Goal: Task Accomplishment & Management: Use online tool/utility

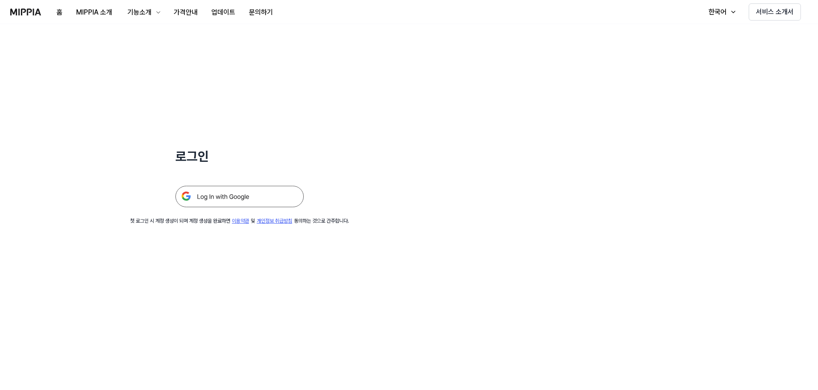
click at [237, 195] on img at bounding box center [239, 196] width 128 height 21
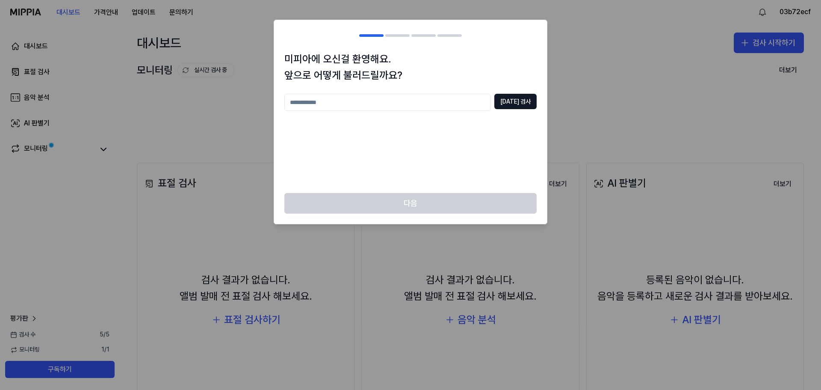
click at [328, 104] on input "text" at bounding box center [387, 102] width 207 height 17
click at [518, 101] on button "중복 검사" at bounding box center [516, 101] width 42 height 15
click at [337, 99] on input "**" at bounding box center [387, 102] width 207 height 17
type input "*"
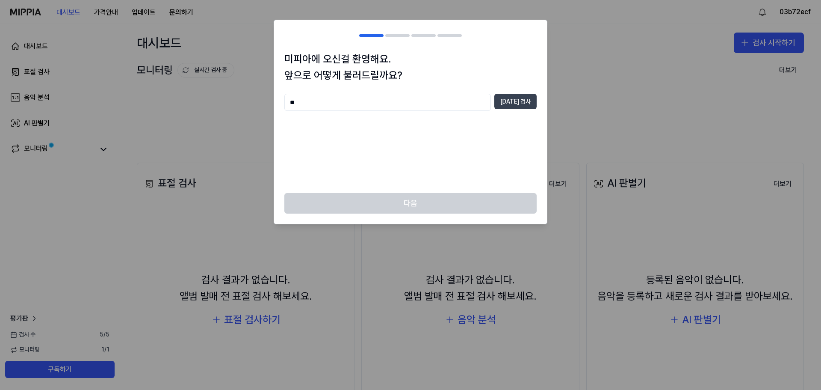
click at [511, 101] on button "중복 검사" at bounding box center [516, 101] width 42 height 15
click at [348, 94] on input "**" at bounding box center [387, 102] width 207 height 17
type input "***"
click at [512, 105] on button "중복 검사" at bounding box center [516, 101] width 42 height 15
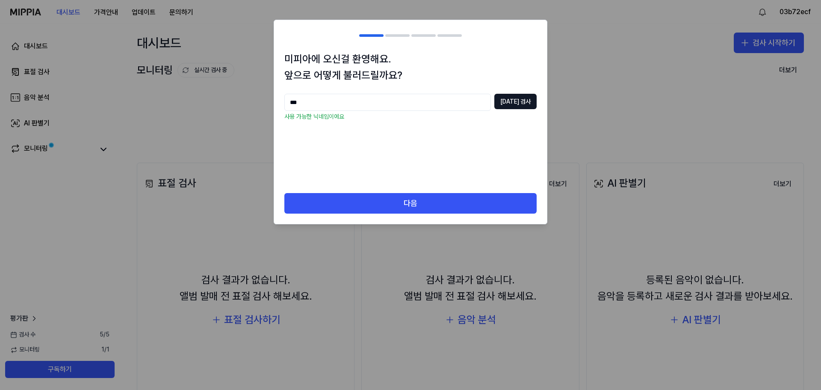
click at [386, 216] on div "다음" at bounding box center [410, 208] width 273 height 31
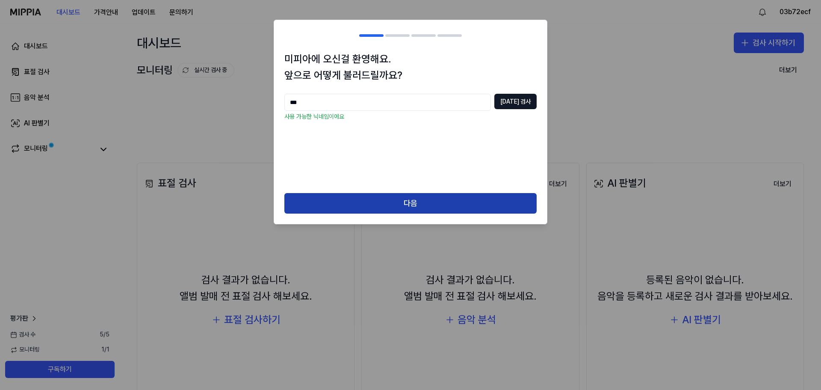
click at [385, 212] on button "다음" at bounding box center [410, 203] width 252 height 21
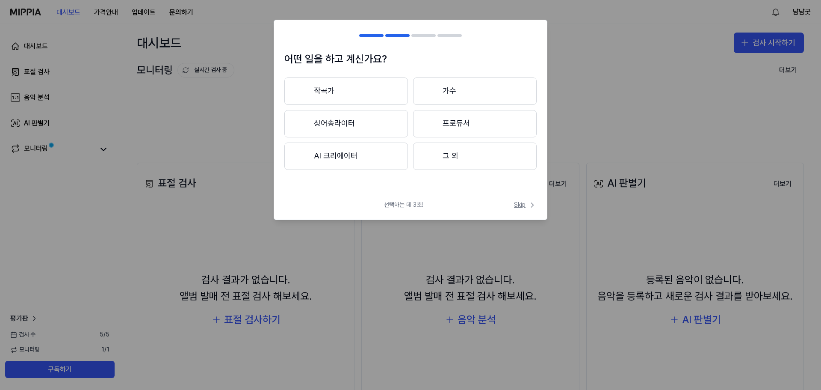
click at [517, 203] on span "Skip" at bounding box center [525, 205] width 23 height 9
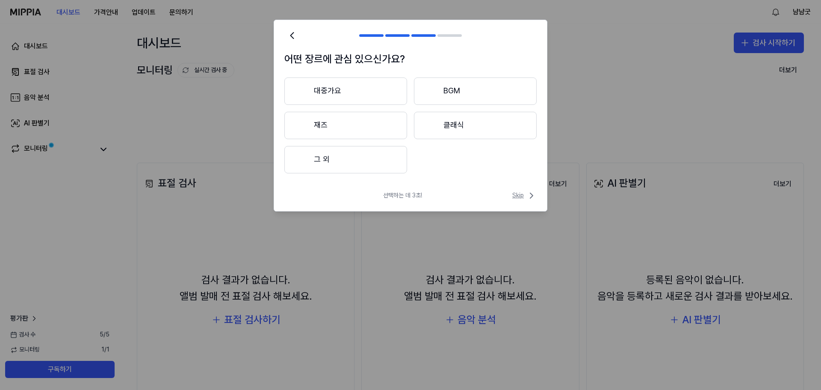
click at [516, 195] on span "Skip" at bounding box center [525, 195] width 24 height 10
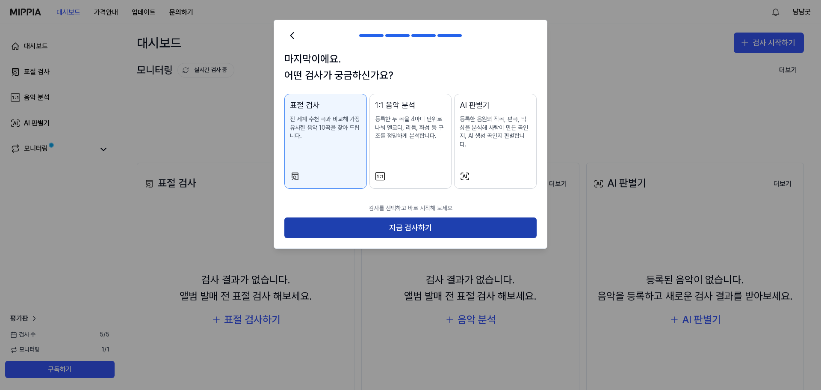
click at [446, 220] on button "지금 검사하기" at bounding box center [410, 227] width 252 height 21
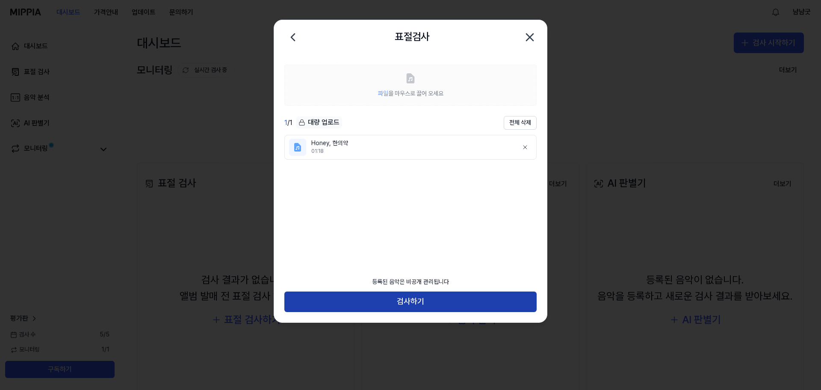
click at [356, 300] on button "검사하기" at bounding box center [410, 301] width 252 height 21
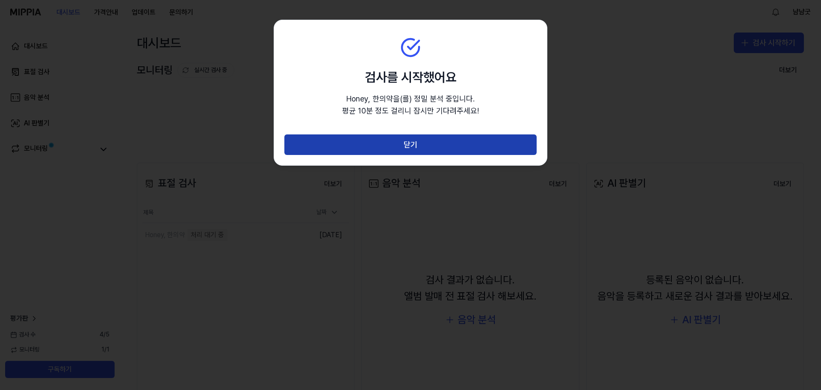
click at [388, 148] on button "닫기" at bounding box center [410, 144] width 252 height 21
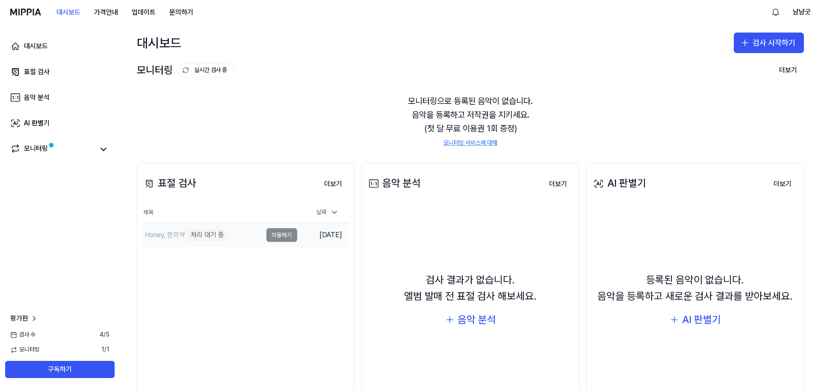
click at [187, 240] on div "Honey, 한의약 처리 대기 중" at bounding box center [184, 235] width 85 height 12
click at [281, 237] on td "Honey, 한의약 처리 대기 중 이동하기" at bounding box center [219, 235] width 155 height 24
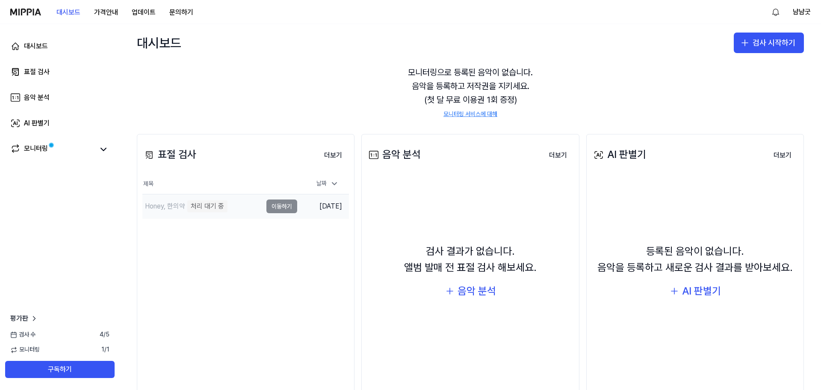
scroll to position [52, 0]
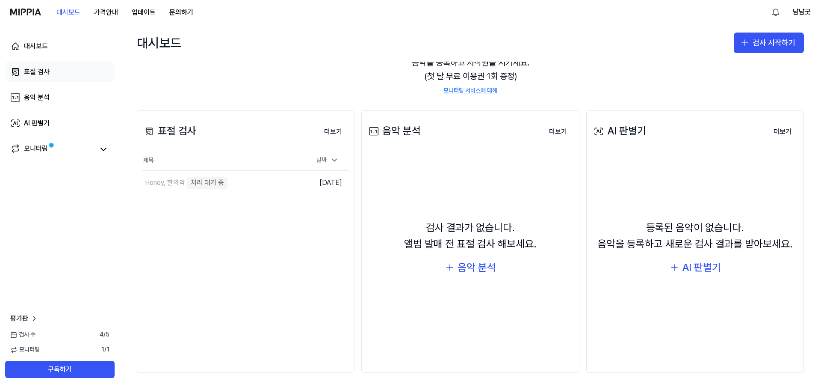
click at [57, 71] on link "표절 검사" at bounding box center [60, 72] width 110 height 21
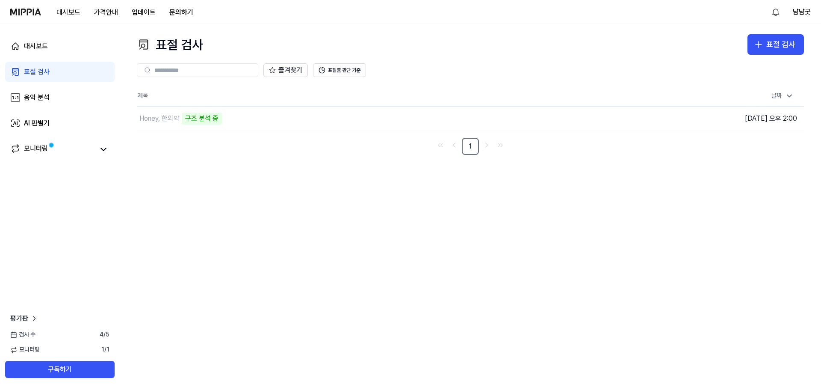
click at [261, 169] on div "표절 검사 표절 검사 표절 검사 음악 분석 AI 판별기 즐겨찾기 표절률 판단 기준 제목 날짜 Honey, 한의약 구조 분석 중 이동하기 202…" at bounding box center [471, 207] width 702 height 366
click at [207, 148] on nav "1" at bounding box center [470, 146] width 667 height 17
click at [203, 173] on div "표절 검사 표절 검사 표절 검사 음악 분석 AI 판별기 즐겨찾기 표절률 판단 기준 제목 날짜 Honey, 한의약 악보 분석 중 이동하기 202…" at bounding box center [471, 207] width 702 height 366
click at [390, 172] on div "표절 검사 표절 검사 표절 검사 음악 분석 AI 판별기 즐겨찾기 표절률 판단 기준 제목 날짜 Honey, 한의약 악보 분석 중 이동하기 202…" at bounding box center [471, 207] width 702 height 366
click at [48, 93] on div "음악 분석" at bounding box center [37, 97] width 26 height 10
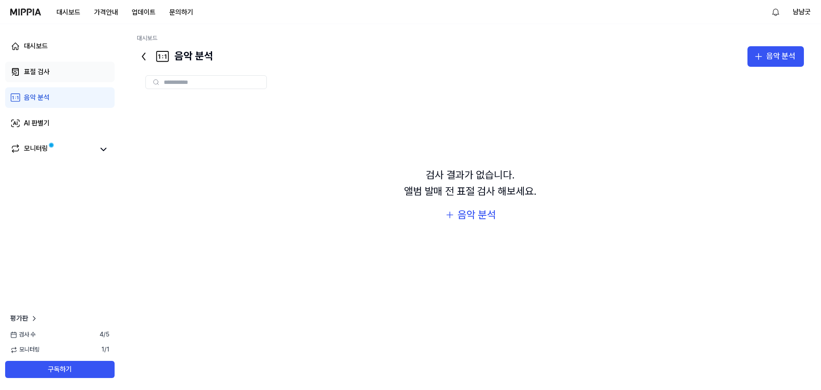
click at [53, 64] on link "표절 검사" at bounding box center [60, 72] width 110 height 21
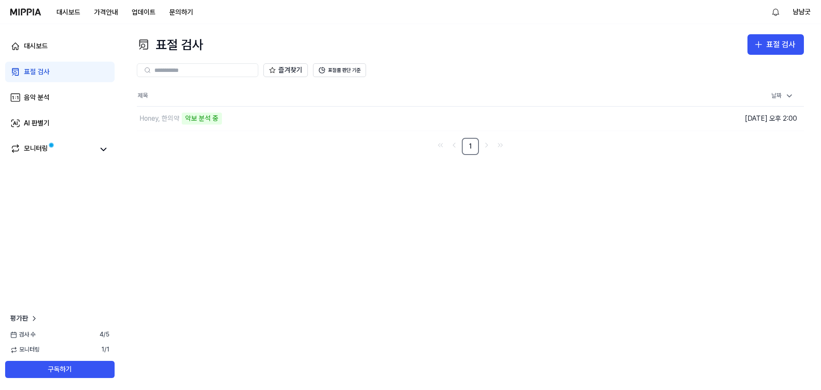
click at [53, 64] on link "표절 검사" at bounding box center [60, 72] width 110 height 21
click at [339, 223] on div "표절 검사 표절 검사 표절 검사 음악 분석 AI 판별기 즐겨찾기 표절률 판단 기준 제목 날짜 Honey, 한의약 악보 분석 중 이동하기 202…" at bounding box center [471, 207] width 702 height 366
click at [68, 100] on link "음악 분석" at bounding box center [60, 97] width 110 height 21
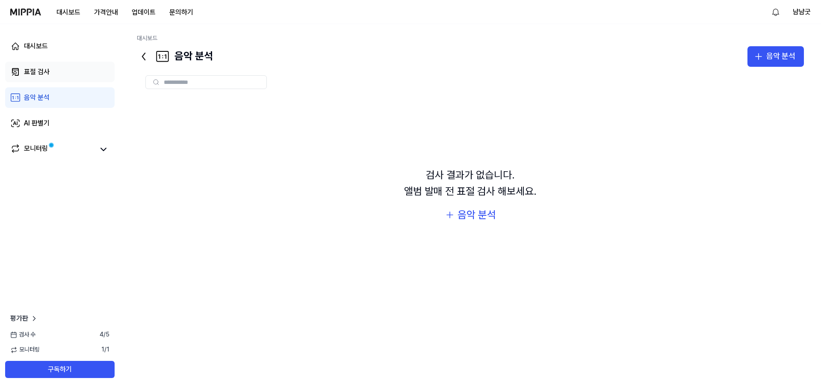
click at [65, 76] on link "표절 검사" at bounding box center [60, 72] width 110 height 21
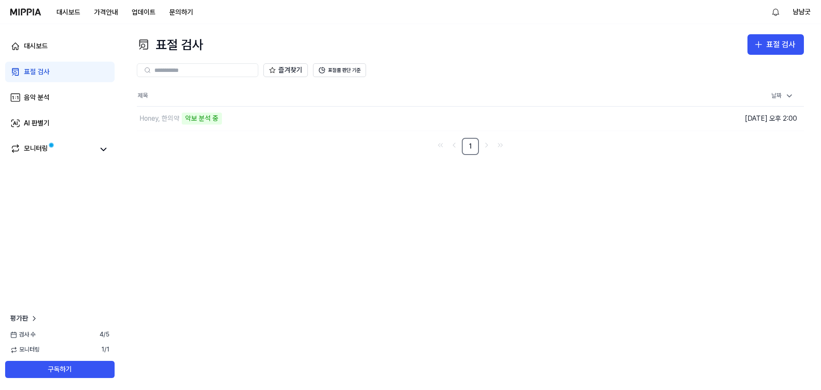
click at [65, 76] on link "표절 검사" at bounding box center [60, 72] width 110 height 21
click at [189, 114] on div "악보 분석 중" at bounding box center [202, 119] width 40 height 12
click at [190, 114] on div "악보 분석 중" at bounding box center [202, 119] width 40 height 12
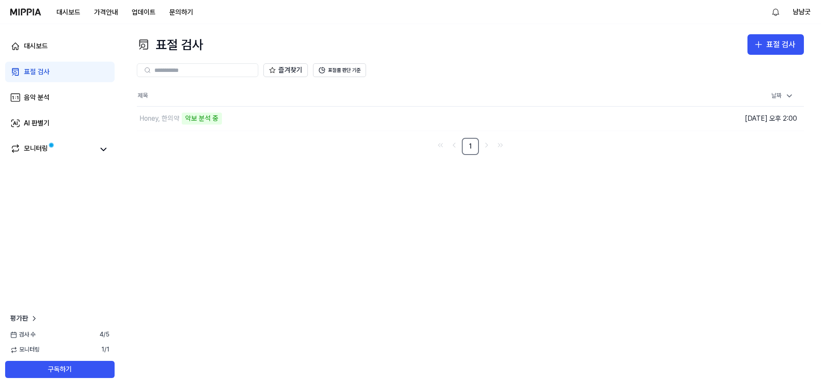
click at [243, 157] on div "표절 검사 표절 검사 표절 검사 음악 분석 AI 판별기 즐겨찾기 표절률 판단 기준 제목 날짜 Honey, 한의약 악보 분석 중 이동하기 202…" at bounding box center [471, 207] width 702 height 366
click at [388, 260] on div "표절 검사 표절 검사 표절 검사 음악 분석 AI 판별기 즐겨찾기 표절률 판단 기준 제목 날짜 Honey, 한의약 악보 분석 중 이동하기 202…" at bounding box center [471, 207] width 702 height 366
click at [181, 190] on div "표절 검사 표절 검사 표절 검사 음악 분석 AI 판별기 즐겨찾기 표절률 판단 기준 제목 날짜 Honey, 한의약 악보 분석 중 이동하기 202…" at bounding box center [471, 207] width 702 height 366
drag, startPoint x: 293, startPoint y: 134, endPoint x: 276, endPoint y: 123, distance: 21.0
click at [293, 134] on div "제목 날짜 Honey, 한의약 0% 이동하기 2025.10.13 오후 2:00 1" at bounding box center [470, 120] width 667 height 69
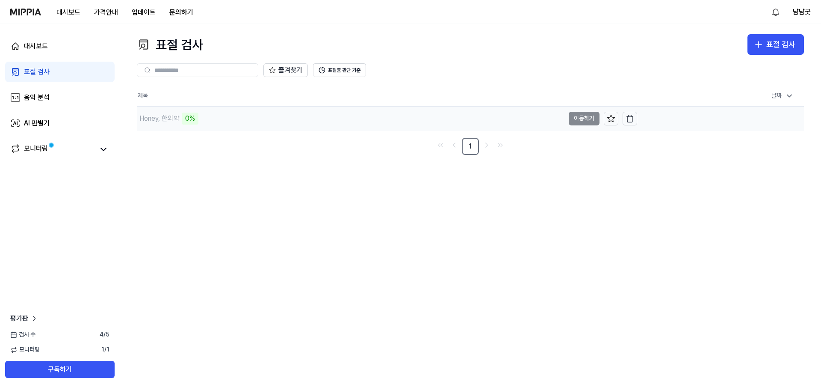
click at [182, 117] on div "0%" at bounding box center [190, 119] width 17 height 12
click at [240, 163] on div "표절 검사 표절 검사 표절 검사 음악 분석 AI 판별기 즐겨찾기 표절률 판단 기준 제목 날짜 Honey, 한의약 40% 이동하기 2025.10…" at bounding box center [471, 207] width 702 height 366
click at [583, 118] on button "이동하기" at bounding box center [584, 119] width 31 height 14
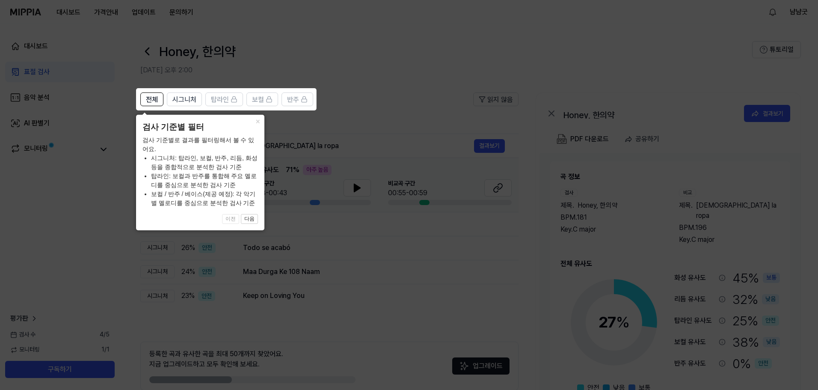
click at [384, 108] on icon at bounding box center [410, 195] width 821 height 390
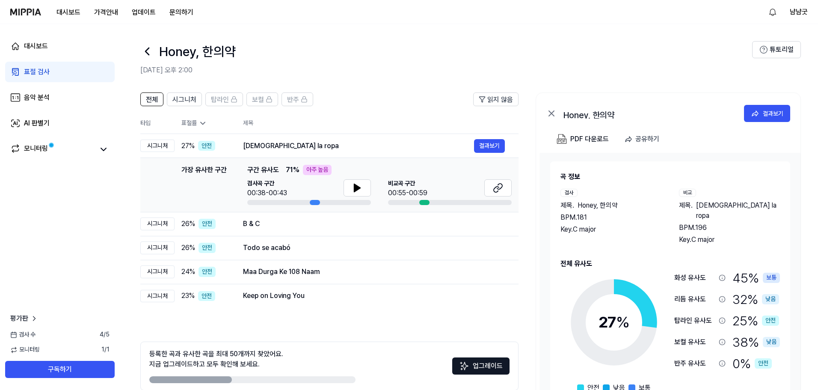
click at [549, 113] on icon at bounding box center [551, 113] width 10 height 10
click at [552, 113] on icon at bounding box center [551, 113] width 5 height 5
click at [549, 116] on icon at bounding box center [551, 113] width 5 height 5
click at [149, 52] on icon at bounding box center [147, 51] width 14 height 14
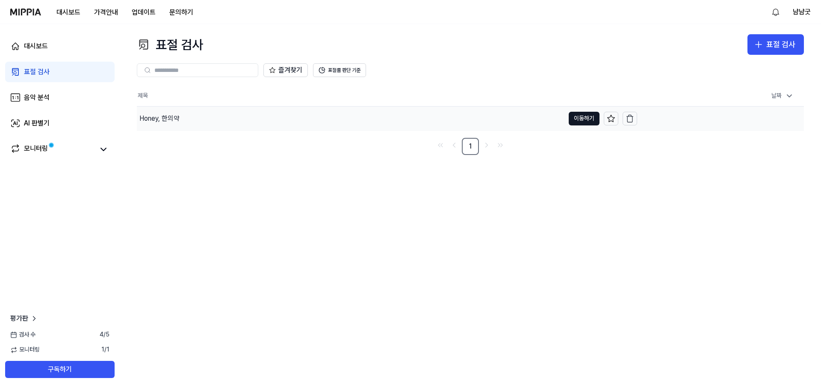
click at [272, 124] on div "Honey, 한의약" at bounding box center [351, 119] width 428 height 24
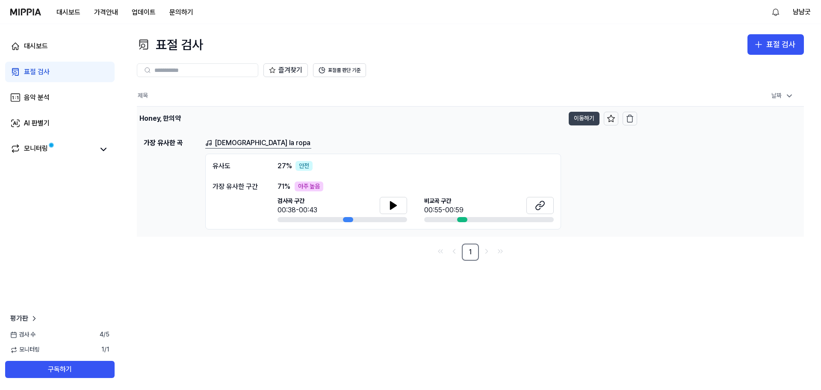
click at [578, 119] on button "이동하기" at bounding box center [584, 119] width 31 height 14
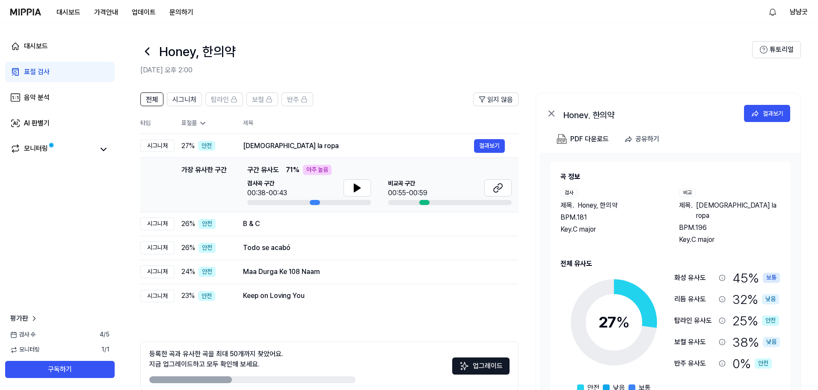
click at [145, 50] on icon at bounding box center [147, 51] width 14 height 14
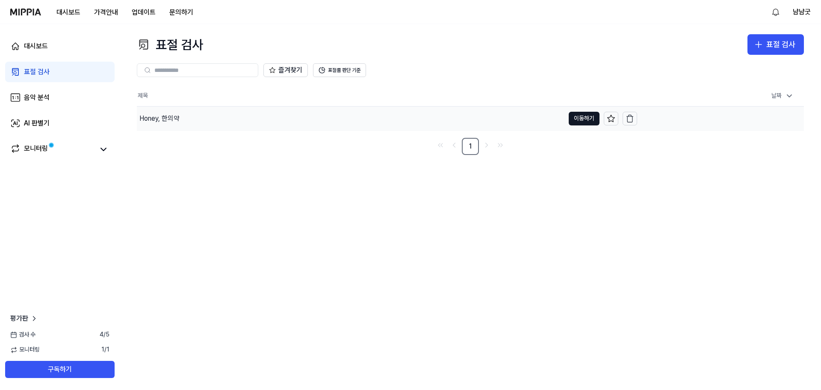
click at [194, 119] on div "Honey, 한의약" at bounding box center [351, 119] width 428 height 24
